Goal: Task Accomplishment & Management: Use online tool/utility

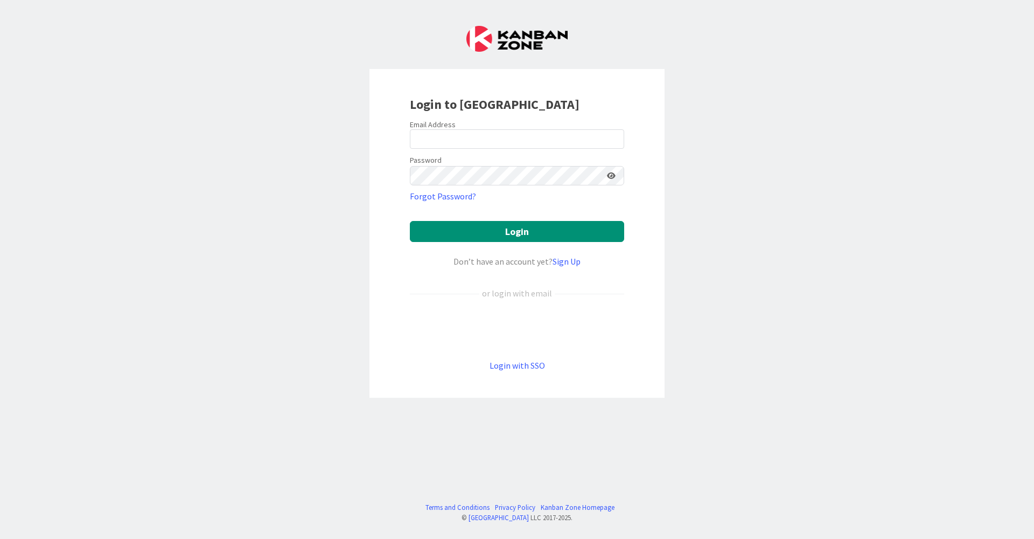
click at [410, 149] on div at bounding box center [410, 149] width 0 height 0
type input "[EMAIL_ADDRESS][DOMAIN_NAME]"
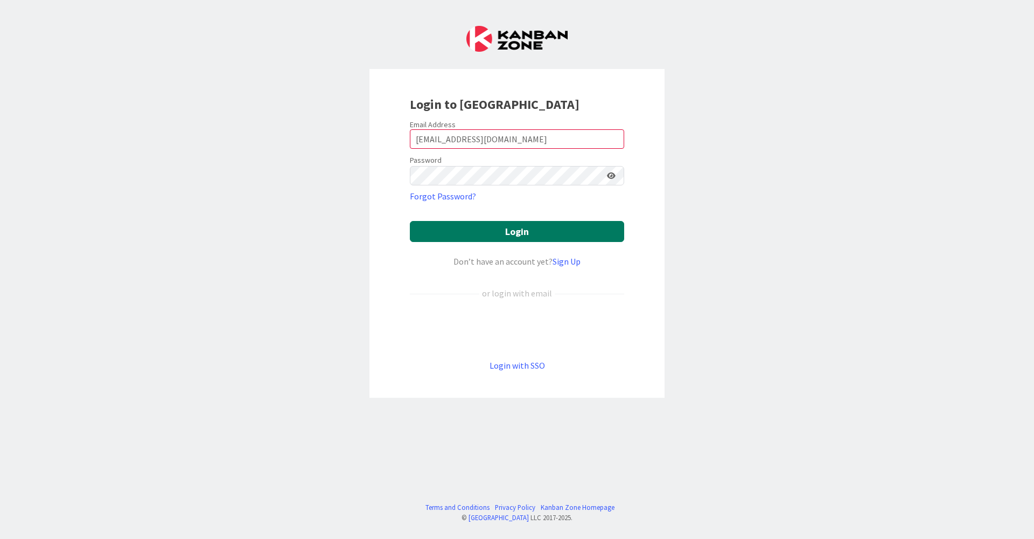
click at [520, 237] on button "Login" at bounding box center [517, 231] width 214 height 21
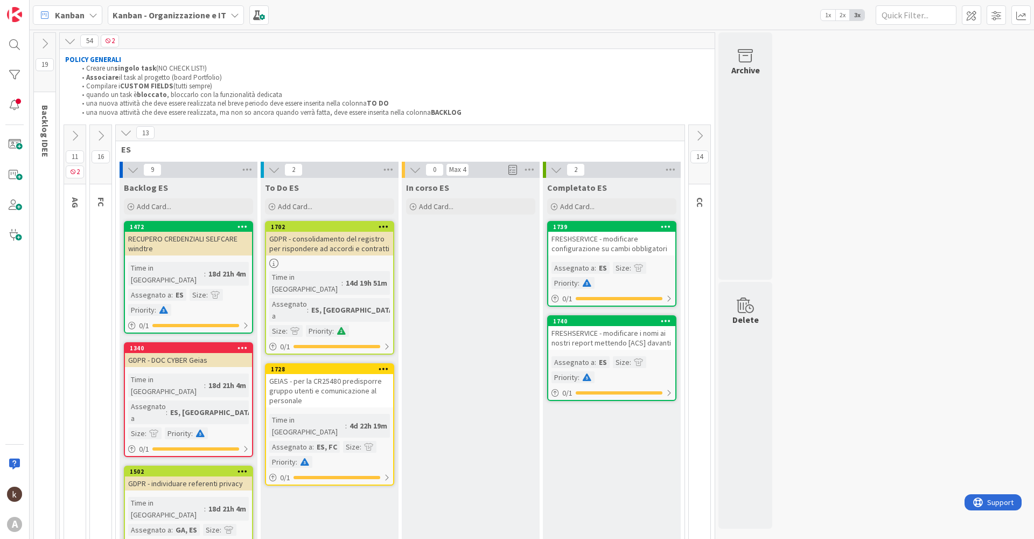
click at [125, 133] on icon at bounding box center [126, 133] width 12 height 12
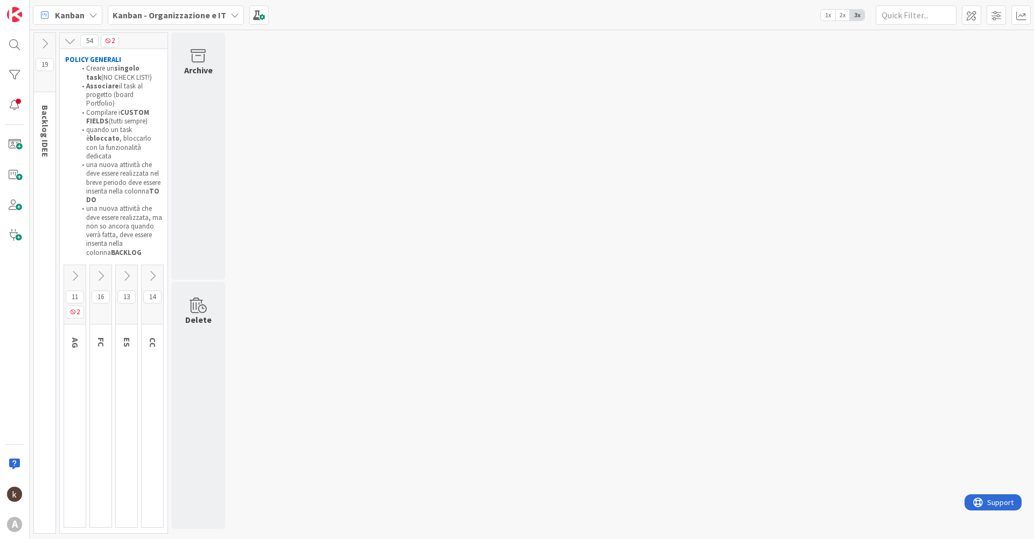
click at [76, 270] on icon at bounding box center [75, 276] width 12 height 12
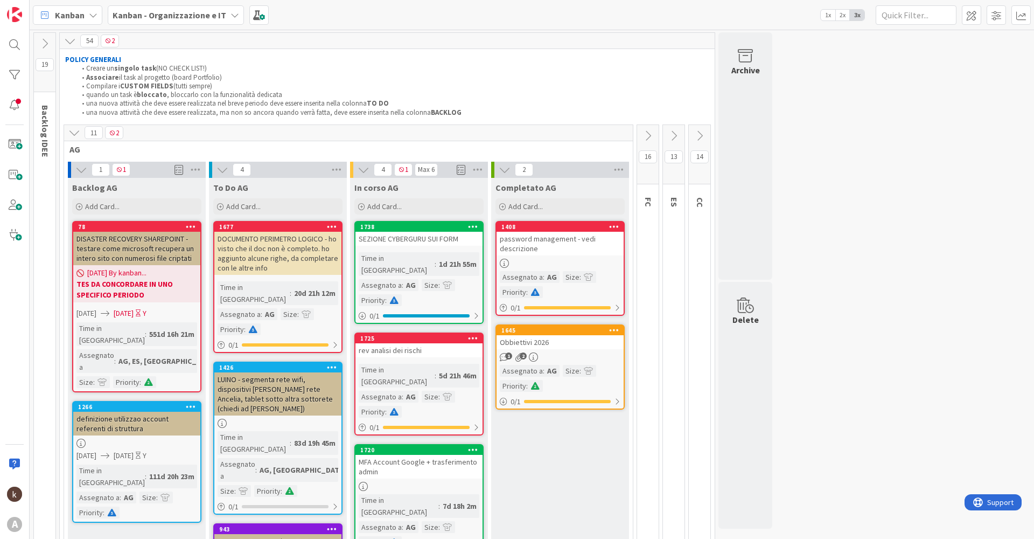
click at [455, 280] on div "Time in Column : 1d 21h 55m Assegnato a : AG Size : Priority :" at bounding box center [419, 279] width 121 height 54
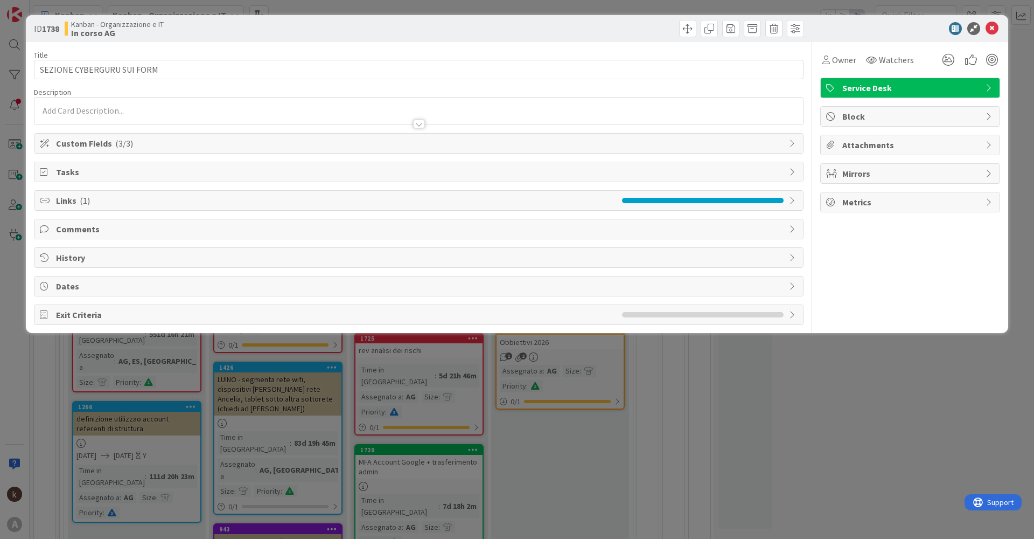
click at [246, 145] on span "Custom Fields ( 3/3 )" at bounding box center [420, 143] width 728 height 13
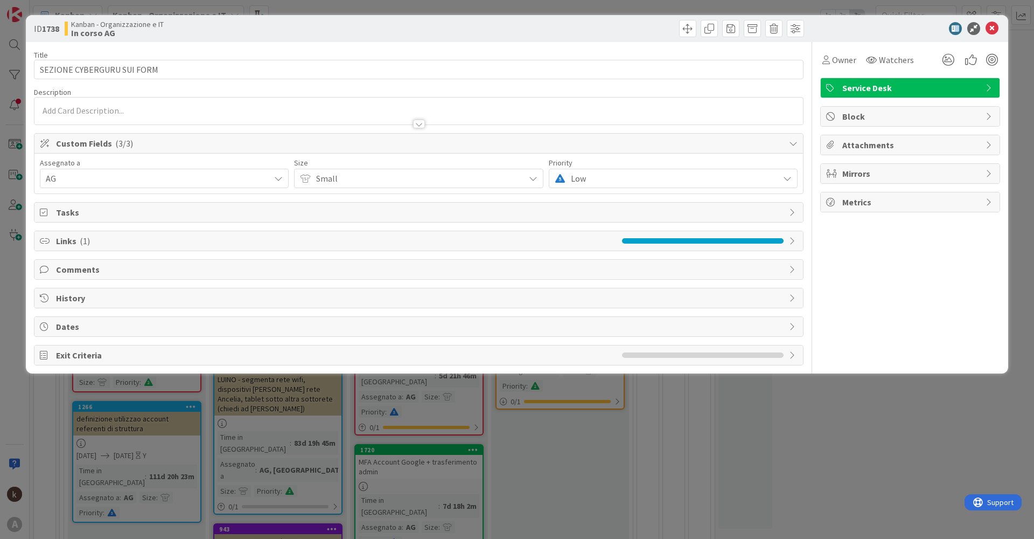
click at [246, 145] on span "Custom Fields ( 3/3 )" at bounding box center [420, 143] width 728 height 13
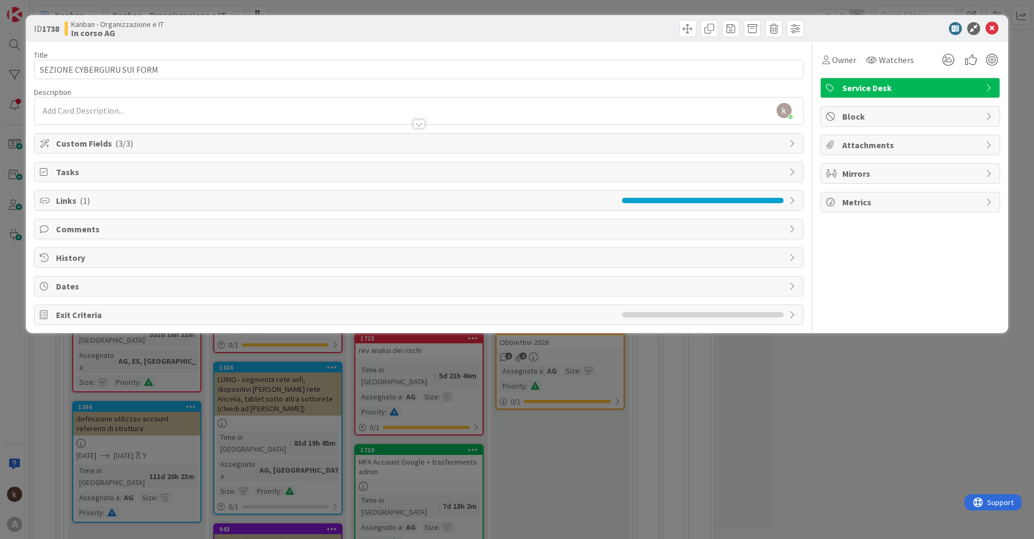
click at [190, 201] on span "Links ( 1 )" at bounding box center [336, 200] width 561 height 13
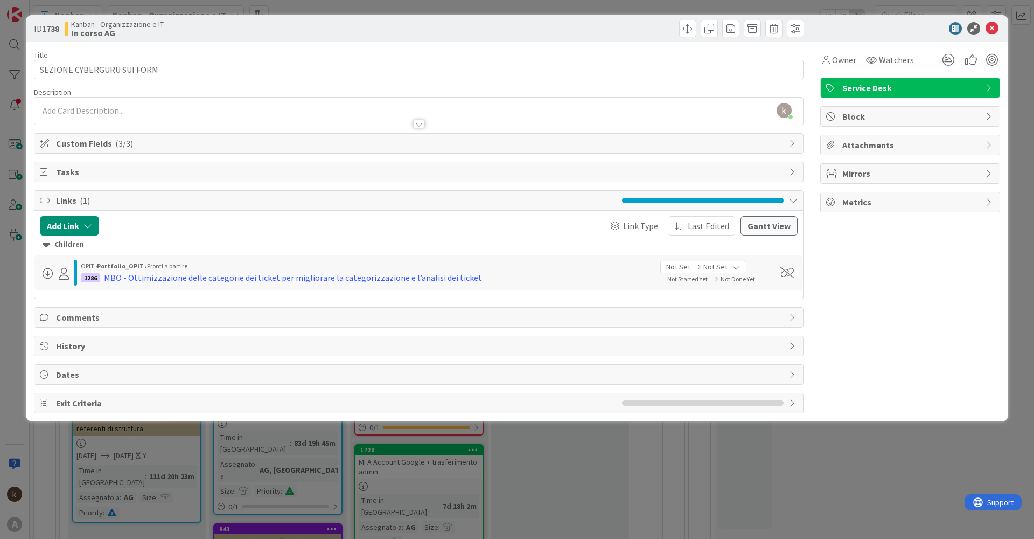
click at [190, 201] on span "Links ( 1 )" at bounding box center [336, 200] width 561 height 13
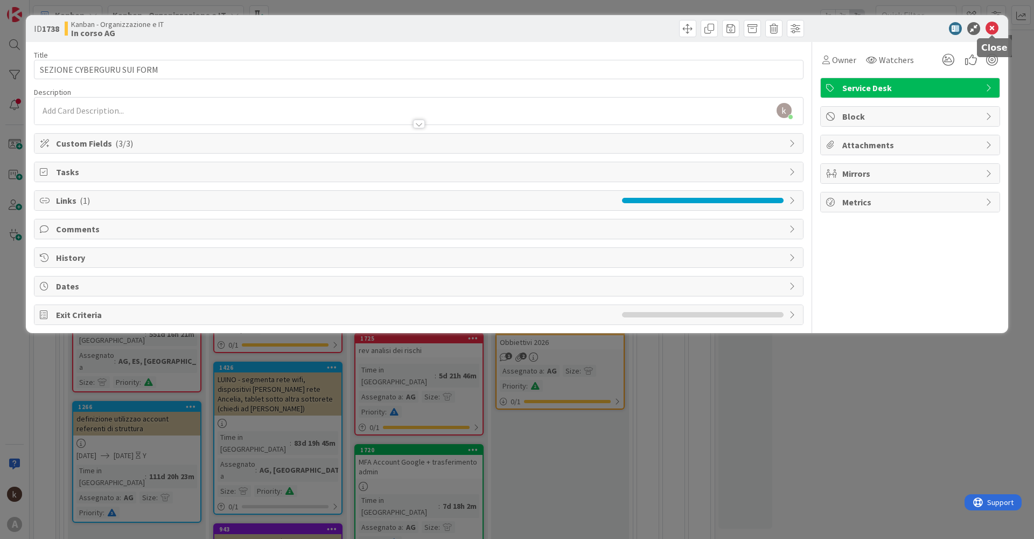
click at [995, 26] on icon at bounding box center [992, 28] width 13 height 13
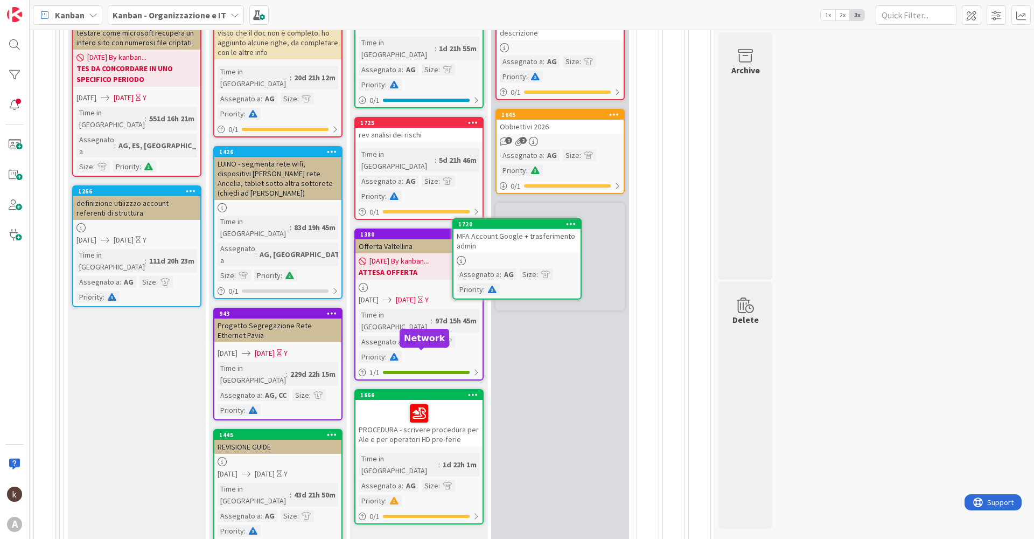
scroll to position [188, 0]
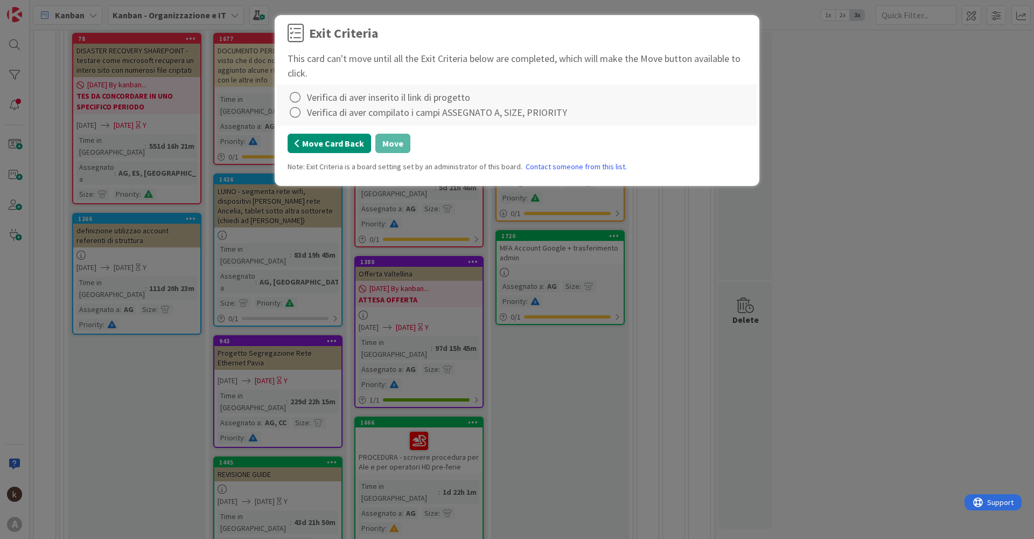
click at [339, 144] on button "Move Card Back" at bounding box center [330, 143] width 84 height 19
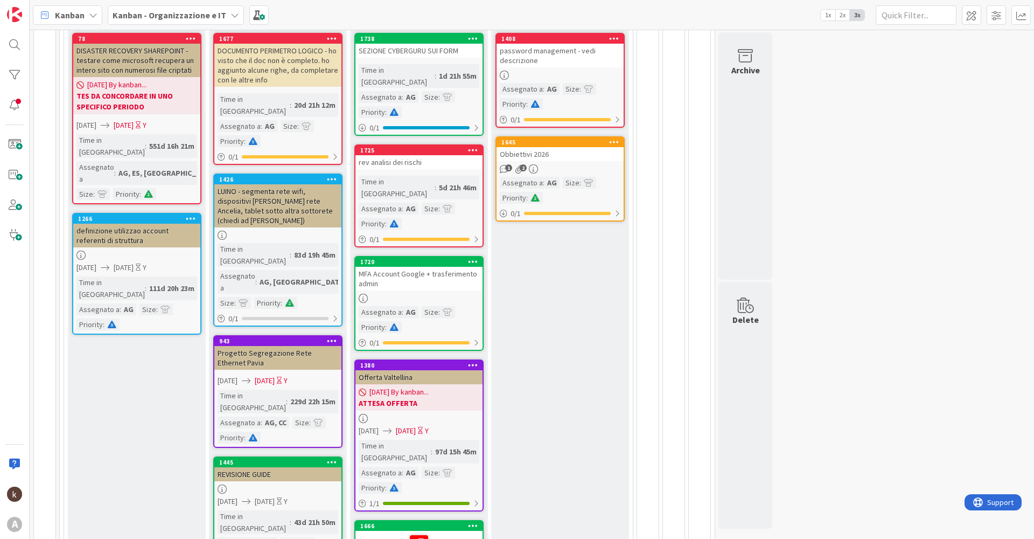
click at [408, 306] on div "AG" at bounding box center [411, 312] width 15 height 12
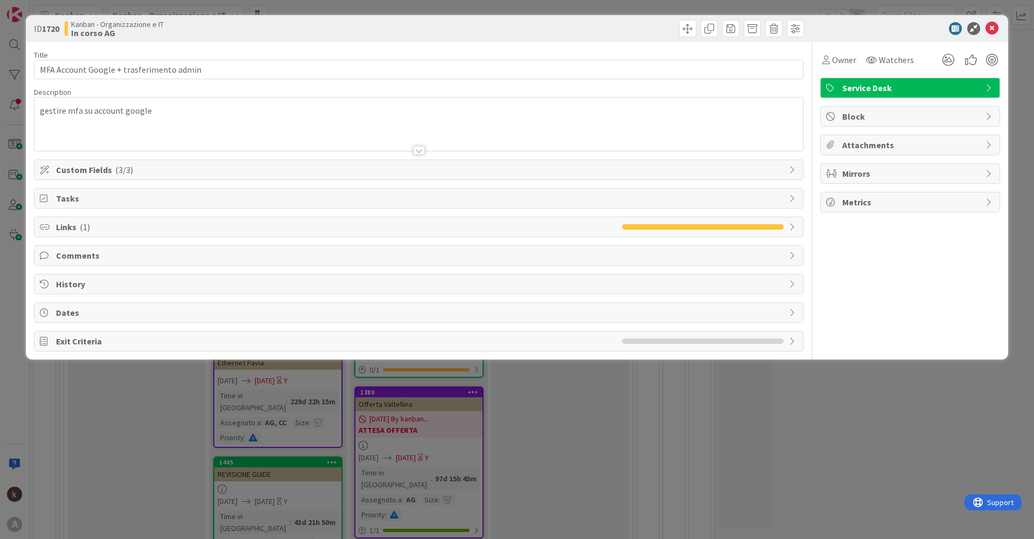
click at [127, 172] on span "( 3/3 )" at bounding box center [124, 169] width 18 height 11
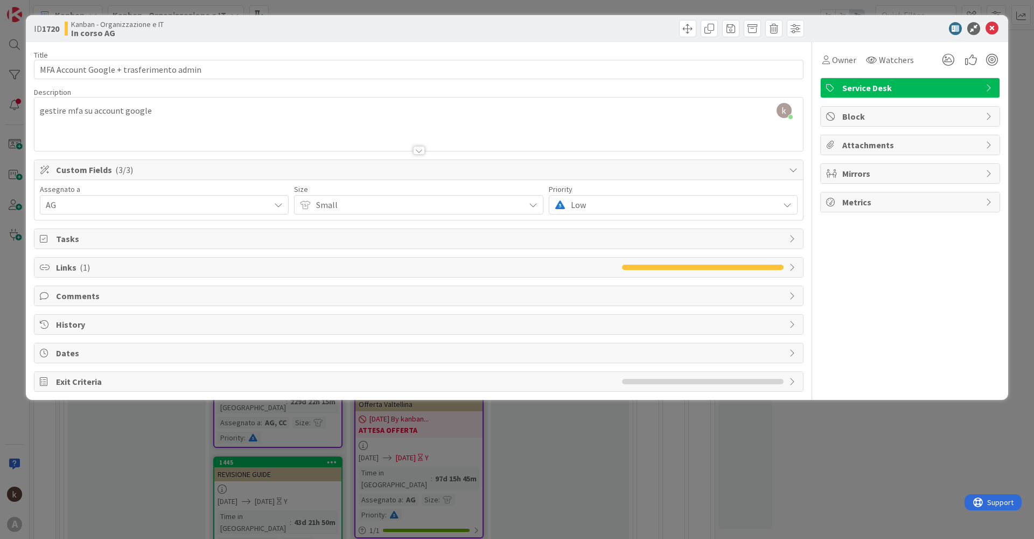
click at [129, 205] on span "AG" at bounding box center [158, 204] width 224 height 13
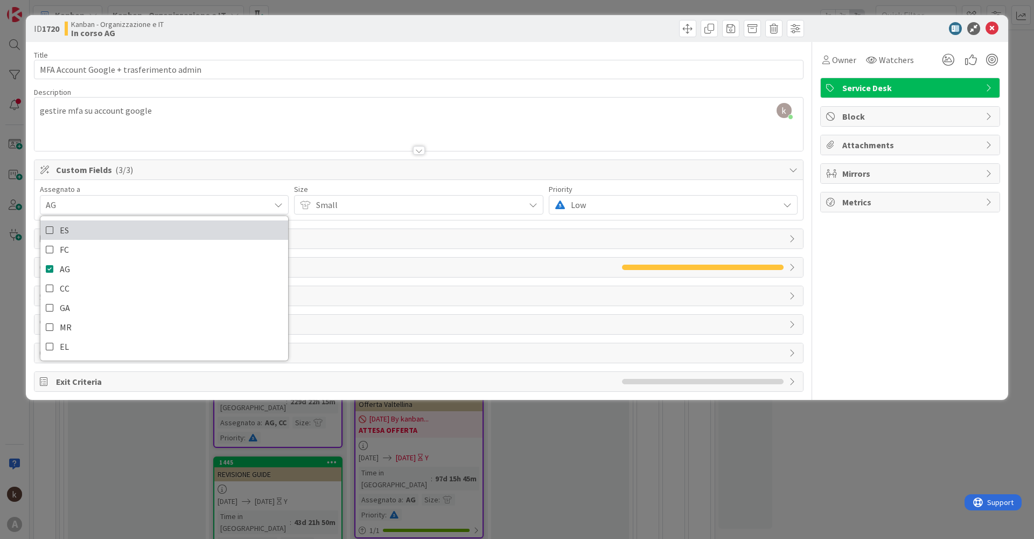
click at [47, 230] on icon at bounding box center [50, 230] width 9 height 16
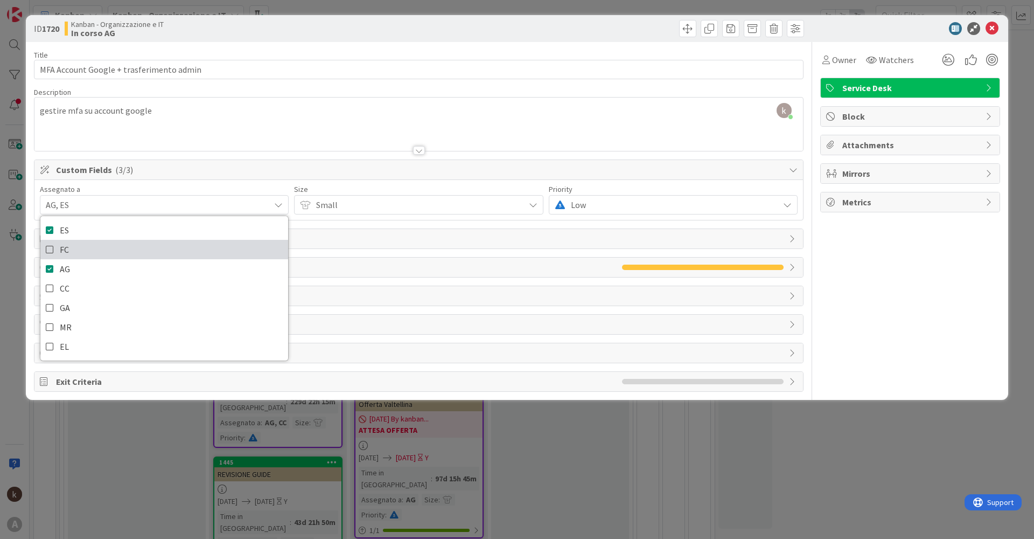
click at [52, 249] on icon at bounding box center [50, 249] width 9 height 16
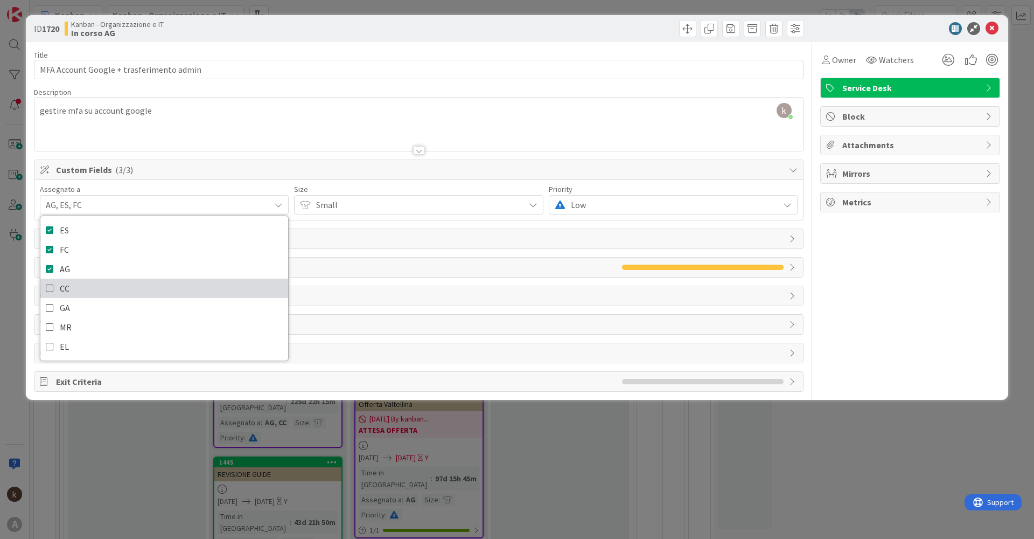
click at [54, 289] on icon at bounding box center [50, 288] width 9 height 16
click at [290, 137] on div at bounding box center [418, 136] width 769 height 27
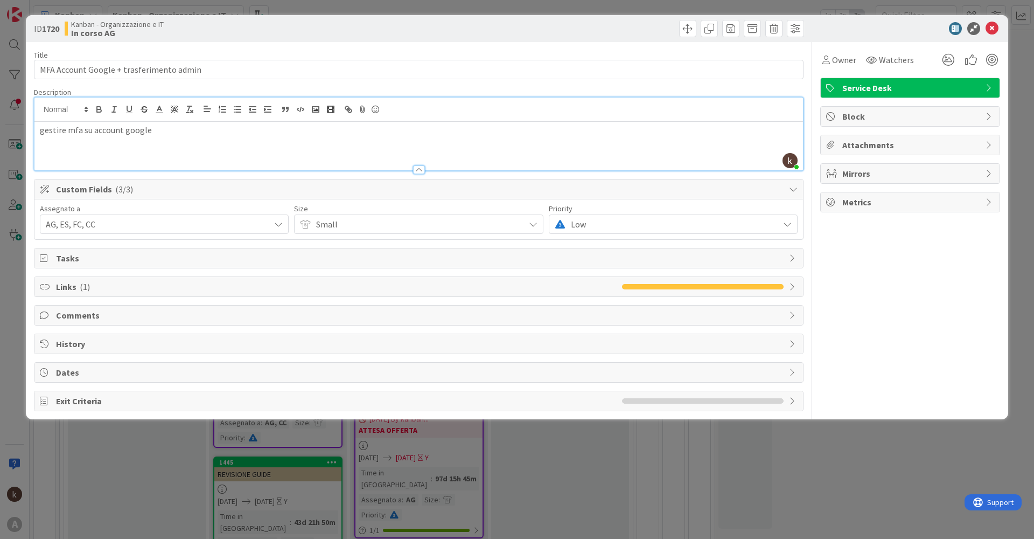
click at [190, 131] on p "gestire mfa su account google" at bounding box center [419, 130] width 758 height 12
drag, startPoint x: 209, startPoint y: 130, endPoint x: 32, endPoint y: 118, distance: 177.7
click at [32, 118] on div "ID 1720 Kanban - Organizzazione e IT In [PERSON_NAME] Title 40 / 128 MFA Accoun…" at bounding box center [517, 217] width 983 height 404
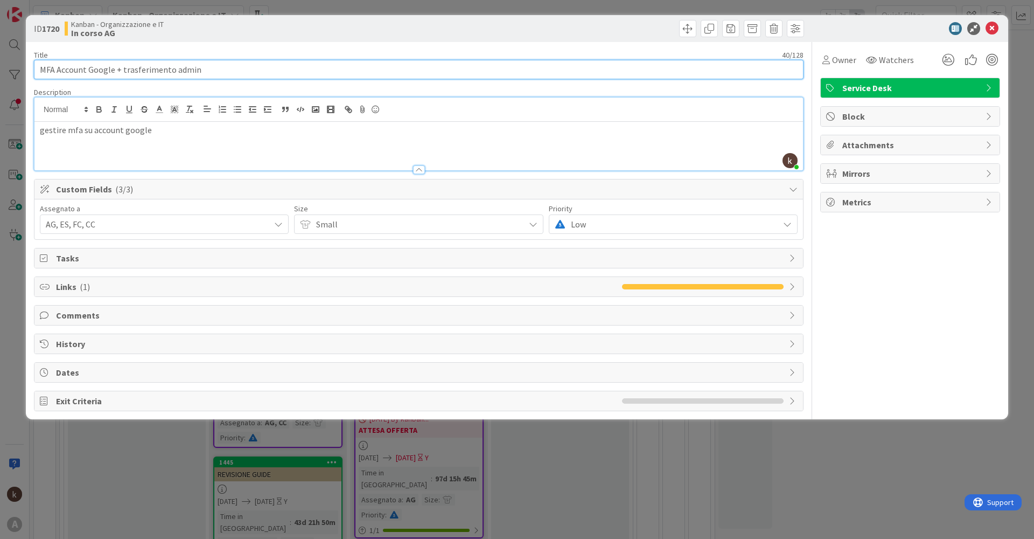
drag, startPoint x: 201, startPoint y: 70, endPoint x: 17, endPoint y: 54, distance: 184.9
click at [17, 54] on div "ID 1720 Kanban - Organizzazione e IT In [PERSON_NAME] Title 40 / 128 MFA Accoun…" at bounding box center [517, 269] width 1034 height 539
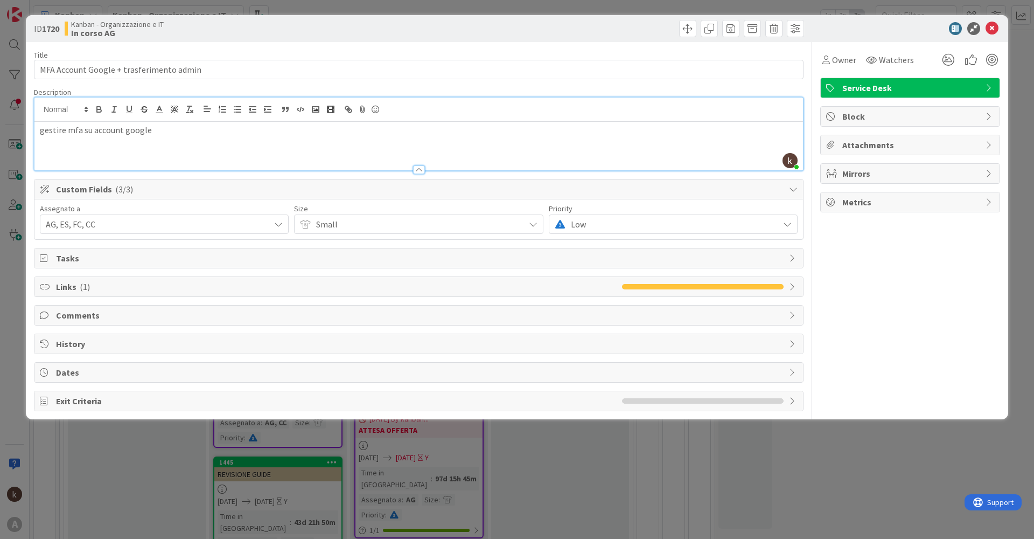
click at [214, 145] on div "gestire mfa su account google" at bounding box center [418, 146] width 769 height 48
click at [209, 259] on span "Tasks" at bounding box center [420, 258] width 728 height 13
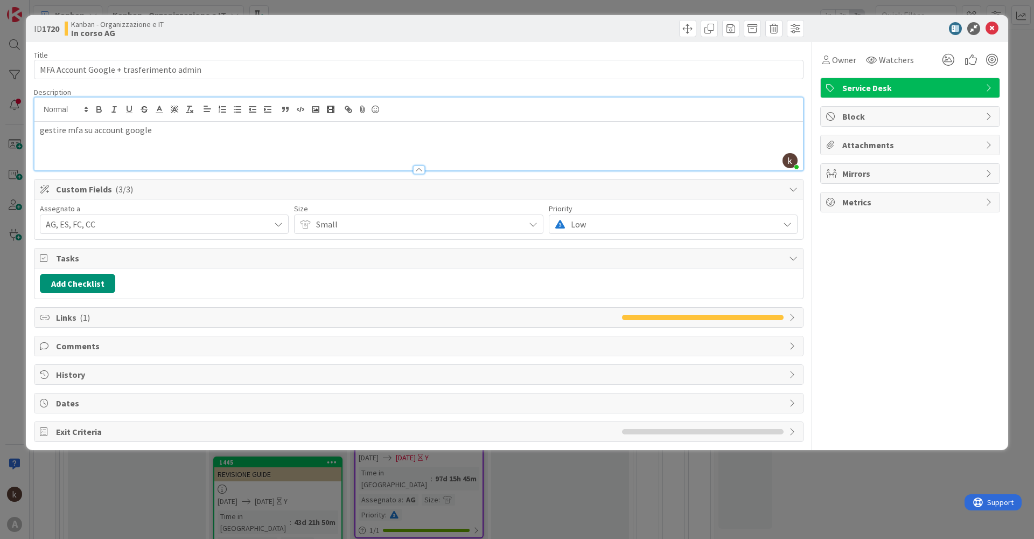
click at [209, 259] on span "Tasks" at bounding box center [420, 258] width 728 height 13
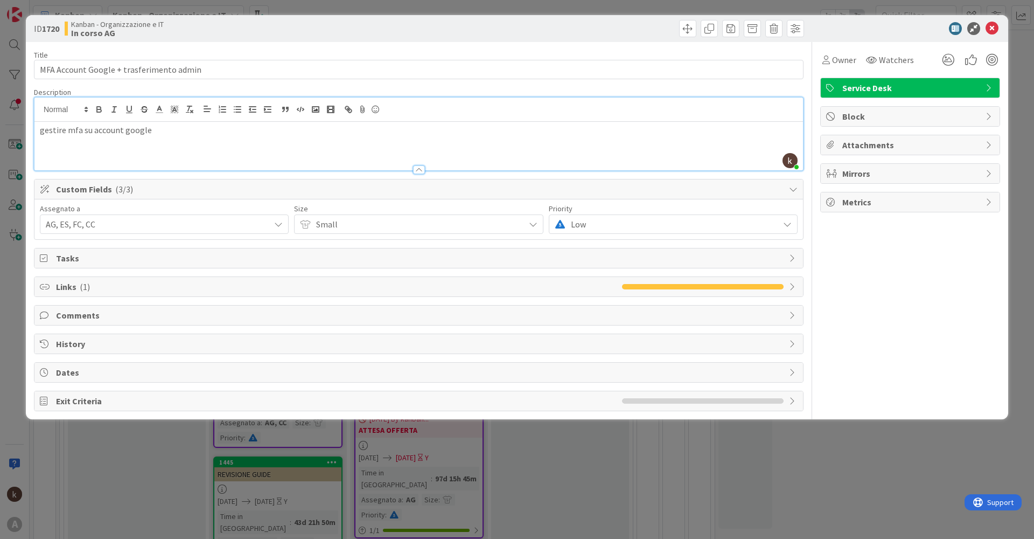
click at [115, 317] on span "Comments" at bounding box center [420, 315] width 728 height 13
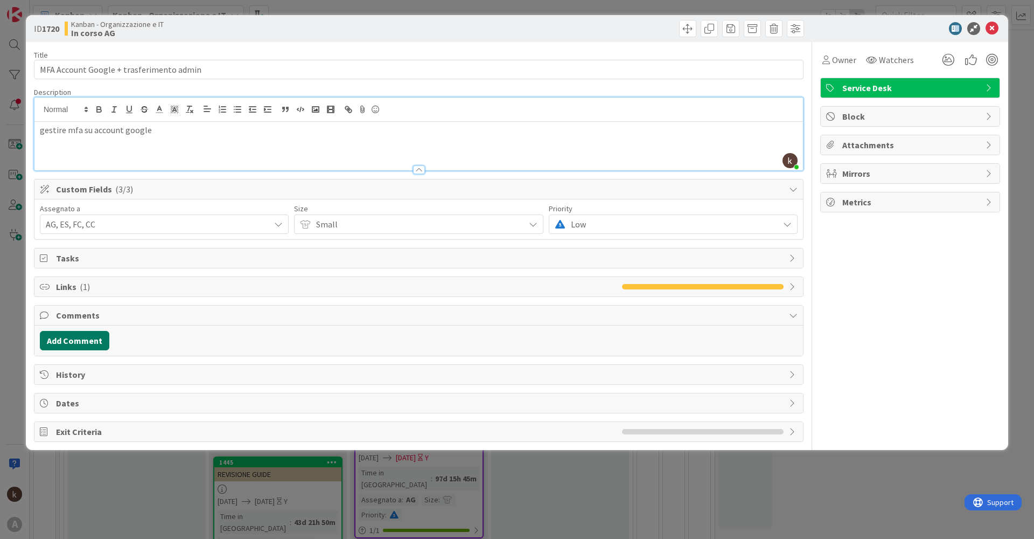
click at [97, 341] on button "Add Comment" at bounding box center [75, 340] width 70 height 19
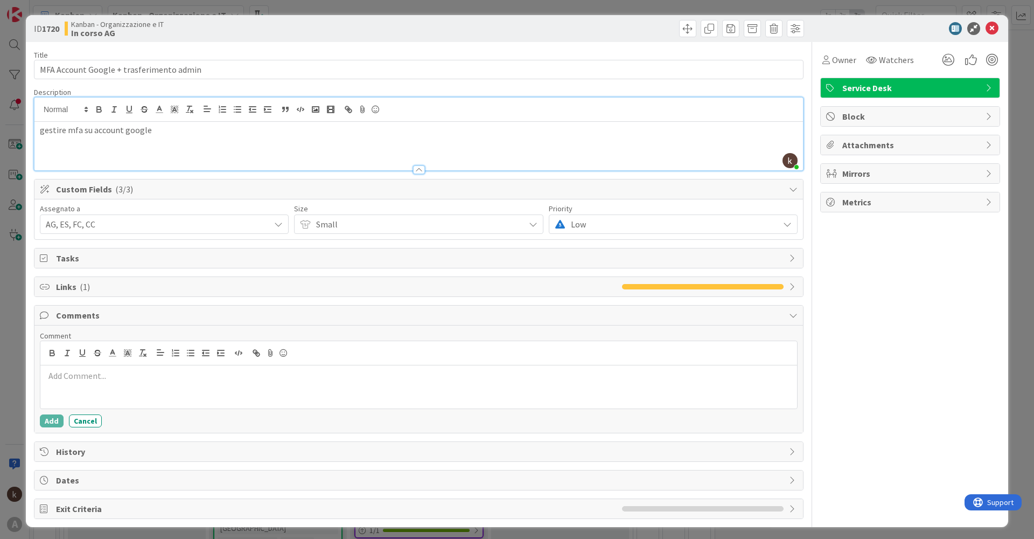
click at [124, 374] on p at bounding box center [419, 376] width 748 height 12
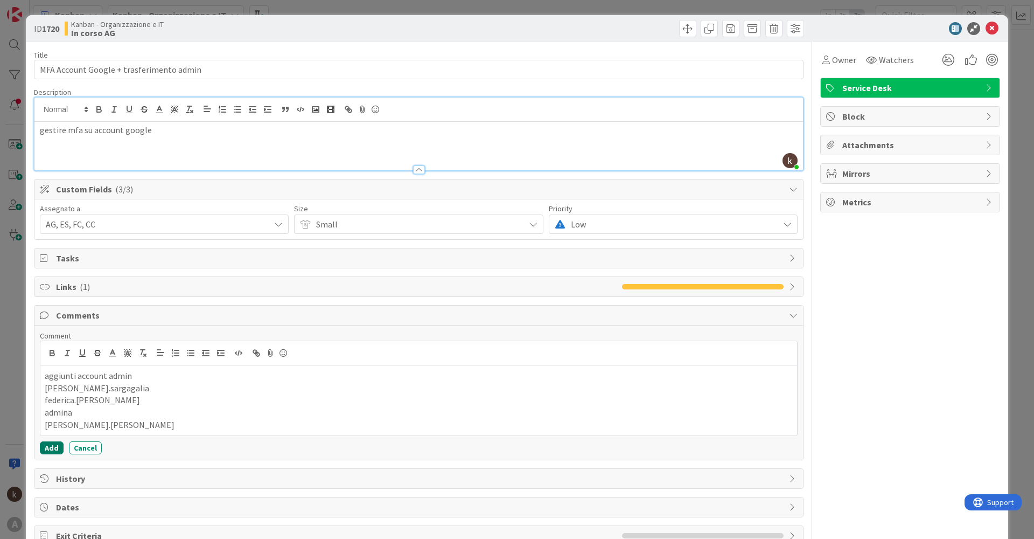
click at [57, 448] on button "Add" at bounding box center [52, 447] width 24 height 13
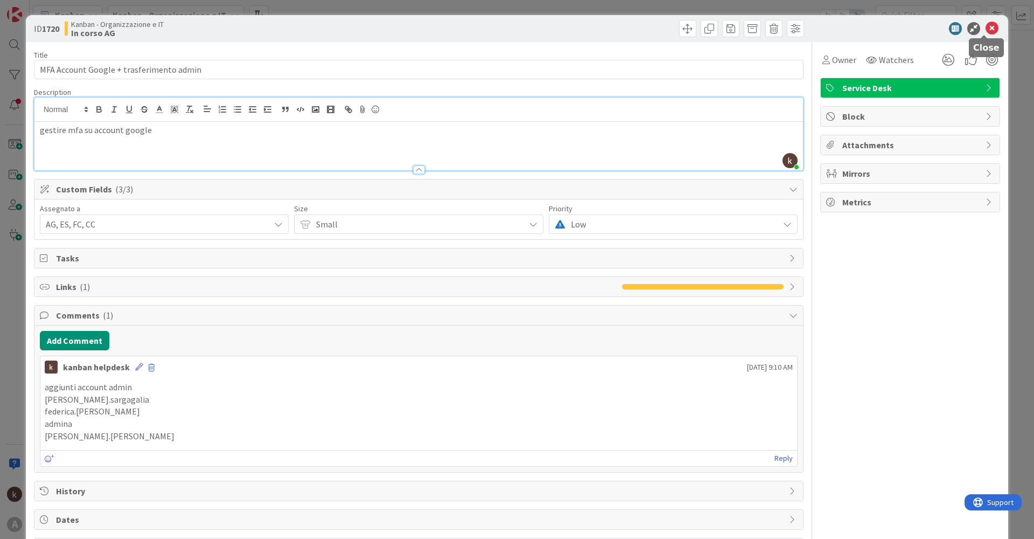
click at [986, 31] on icon at bounding box center [992, 28] width 13 height 13
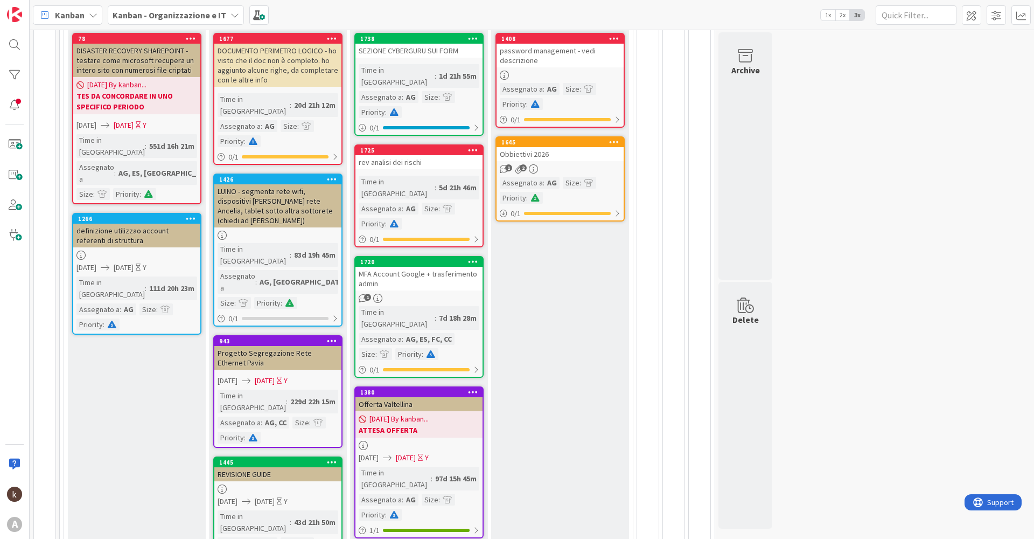
click at [448, 267] on div "MFA Account Google + trasferimento admin" at bounding box center [419, 279] width 127 height 24
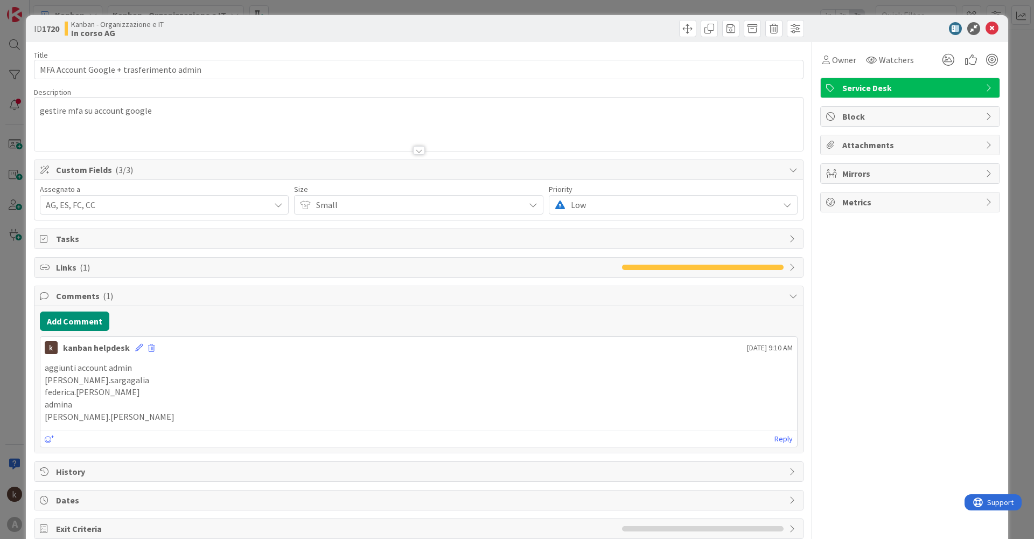
click at [519, 199] on span "Low" at bounding box center [417, 204] width 203 height 15
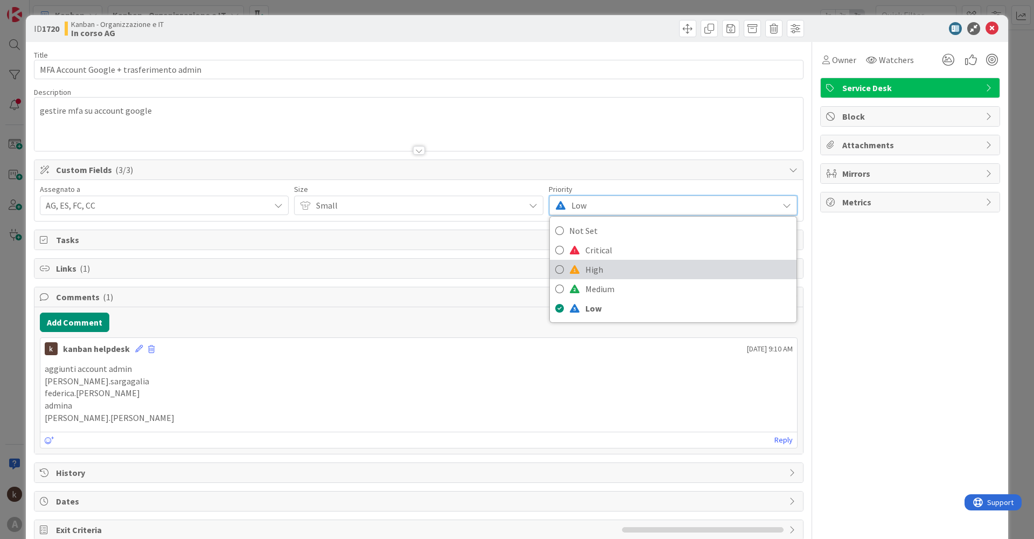
click at [588, 267] on span "High" at bounding box center [689, 269] width 206 height 16
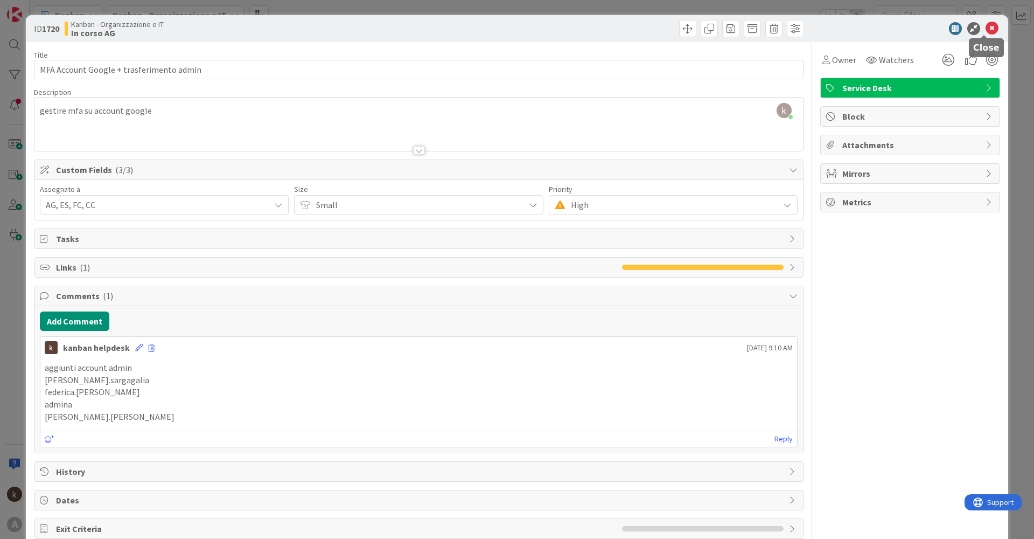
click at [986, 31] on icon at bounding box center [992, 28] width 13 height 13
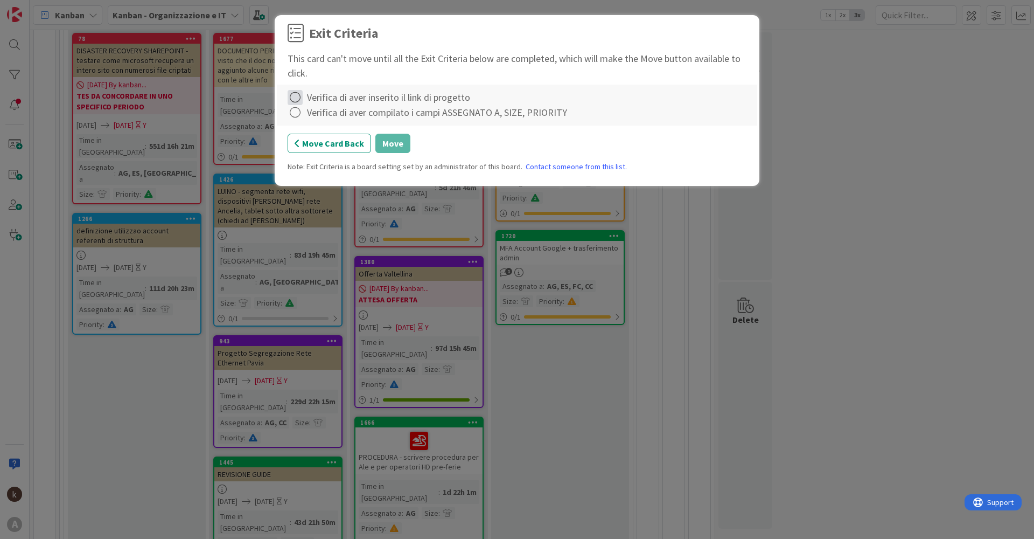
drag, startPoint x: 312, startPoint y: 98, endPoint x: 302, endPoint y: 98, distance: 10.3
click at [302, 98] on div "Verifica di aver inserito il link di progetto" at bounding box center [517, 97] width 459 height 15
drag, startPoint x: 302, startPoint y: 98, endPoint x: 290, endPoint y: 98, distance: 11.3
click at [290, 98] on icon at bounding box center [295, 97] width 15 height 15
click at [307, 117] on link "Complete" at bounding box center [355, 120] width 135 height 16
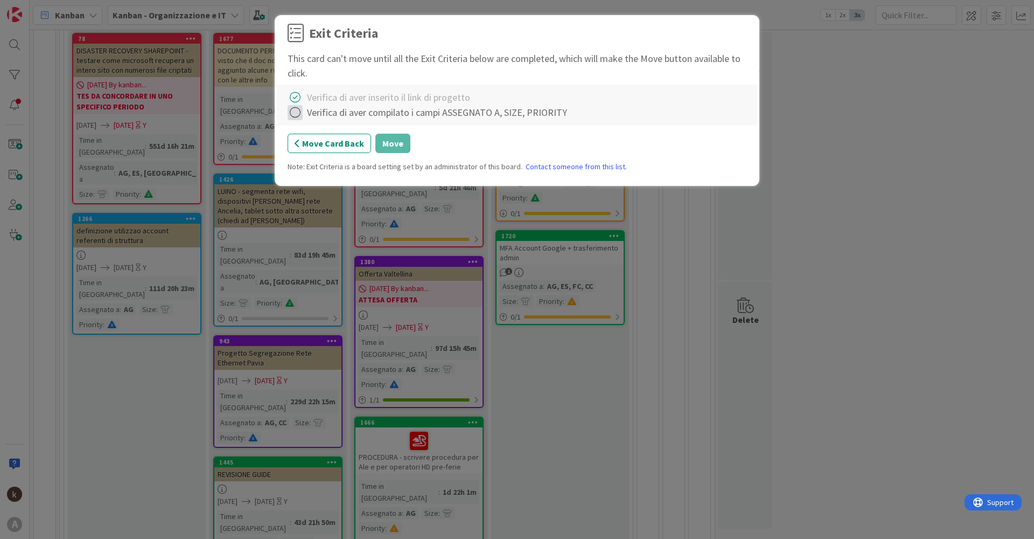
click at [300, 114] on icon at bounding box center [295, 112] width 15 height 15
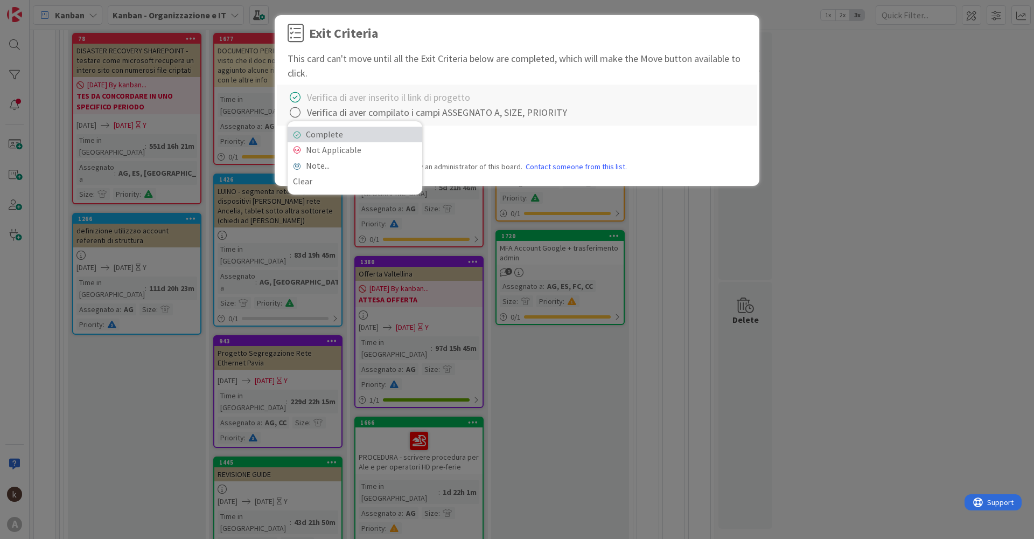
click at [308, 134] on link "Complete" at bounding box center [355, 135] width 135 height 16
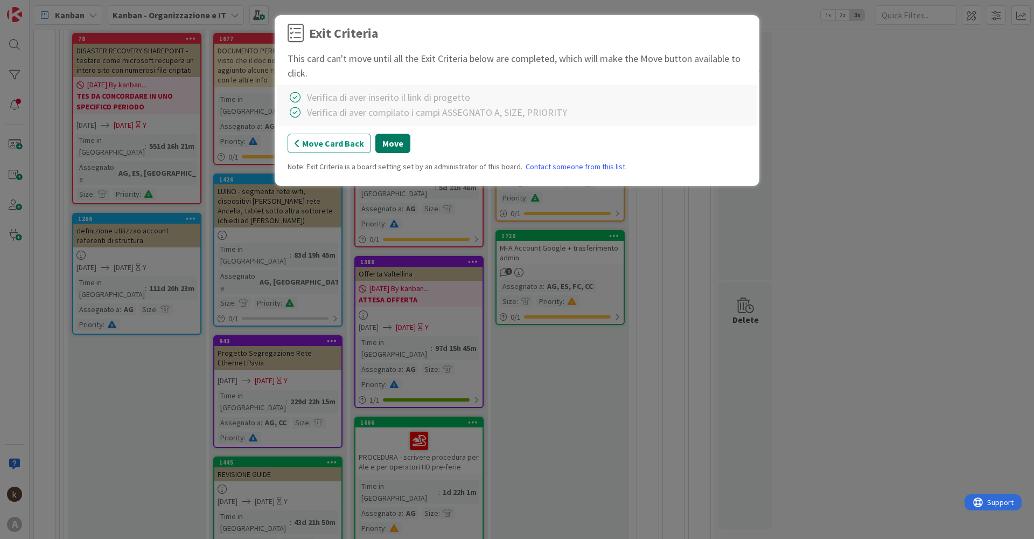
click at [401, 145] on button "Move" at bounding box center [393, 143] width 35 height 19
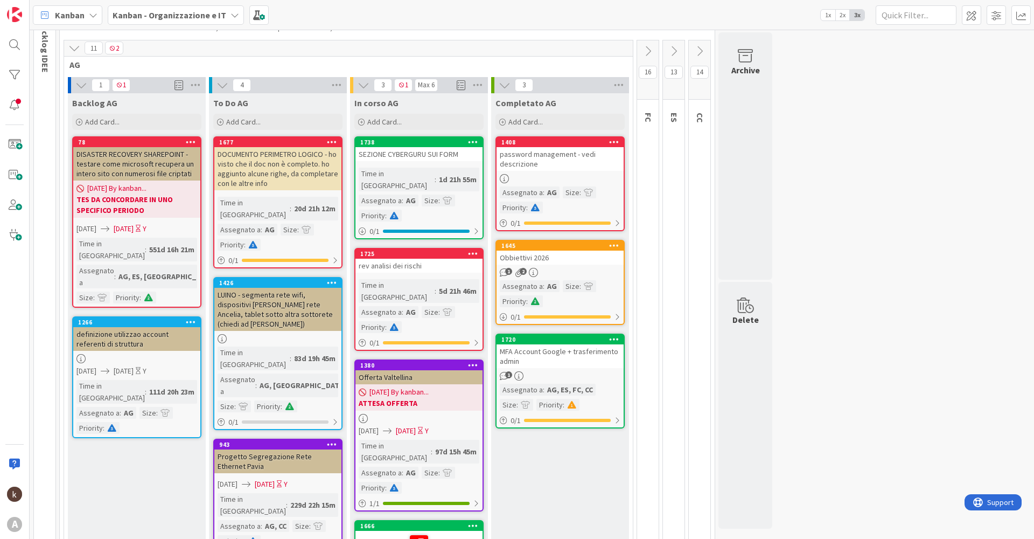
scroll to position [80, 0]
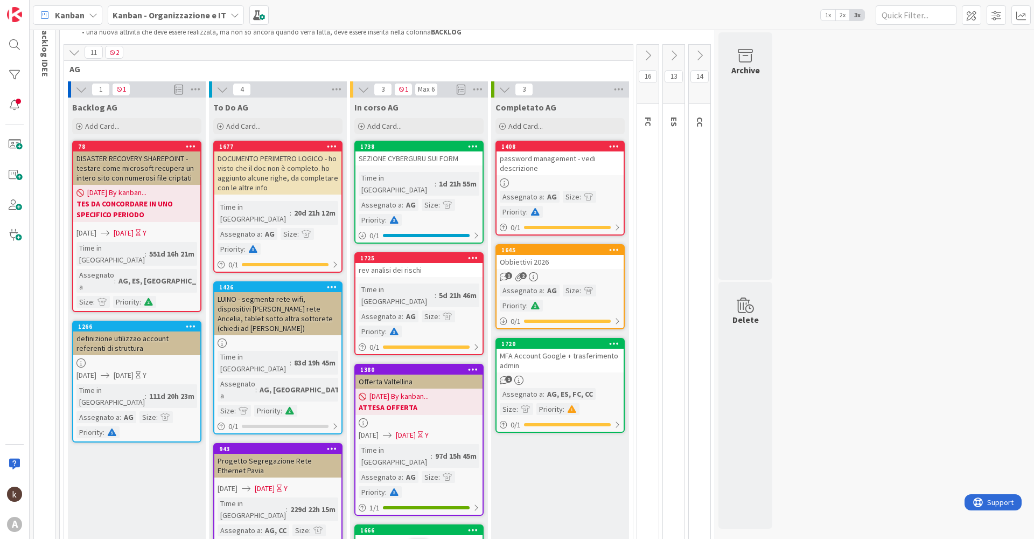
click at [428, 214] on link "1738 SEZIONE CYBERGURU SUI FORM Time in [GEOGRAPHIC_DATA] : 1d 21h 55m Assegnat…" at bounding box center [419, 192] width 129 height 103
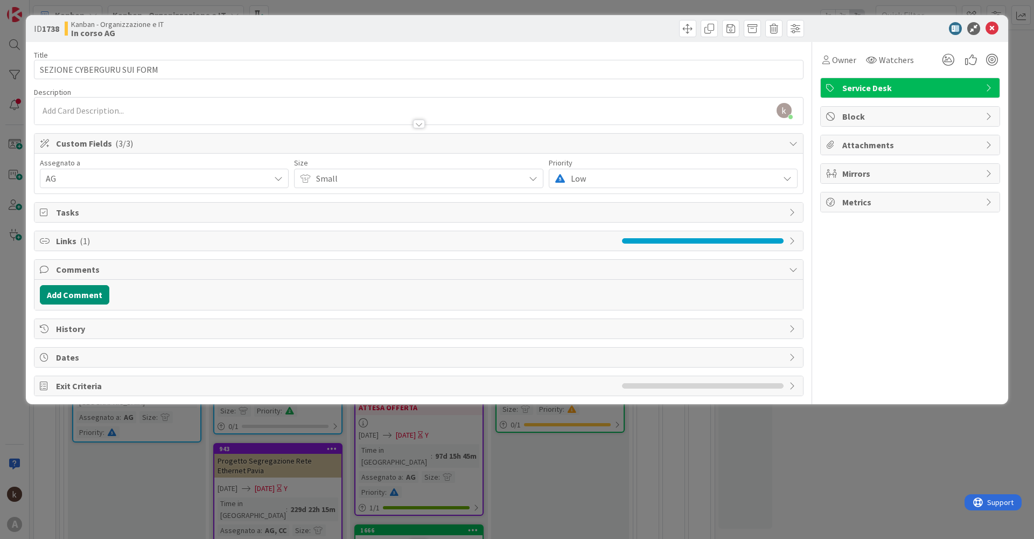
click at [200, 243] on span "Links ( 1 )" at bounding box center [336, 240] width 561 height 13
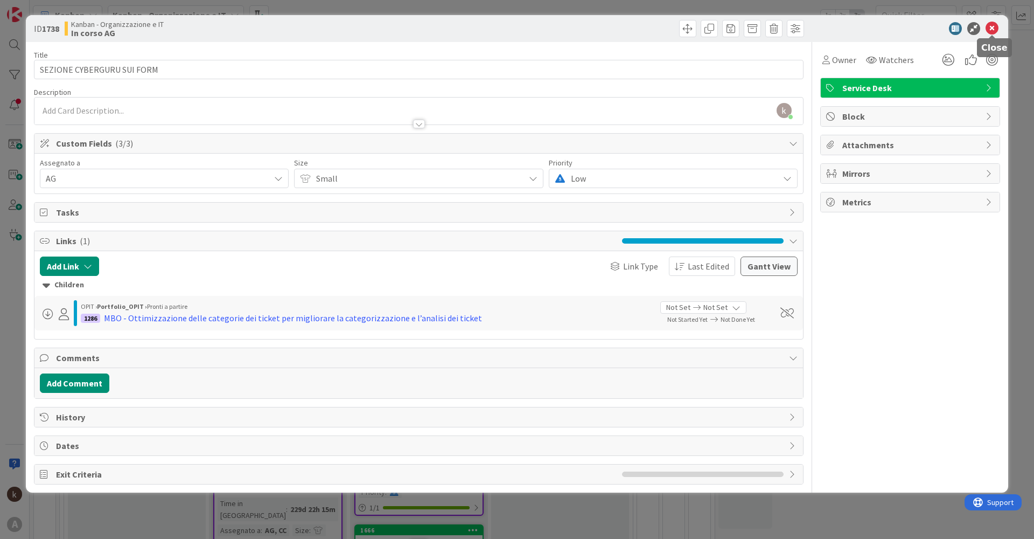
click at [990, 25] on icon at bounding box center [992, 28] width 13 height 13
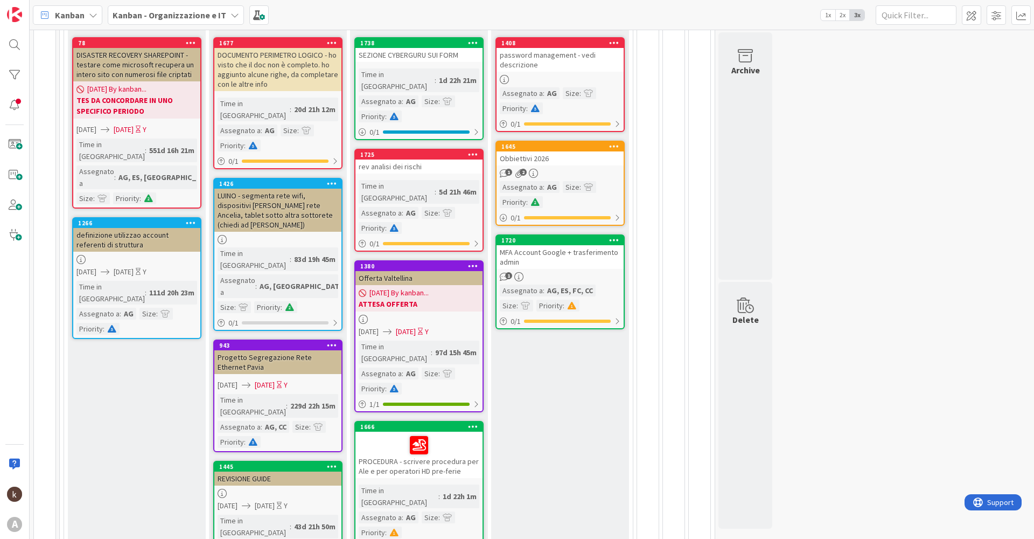
scroll to position [188, 0]
